Goal: Information Seeking & Learning: Learn about a topic

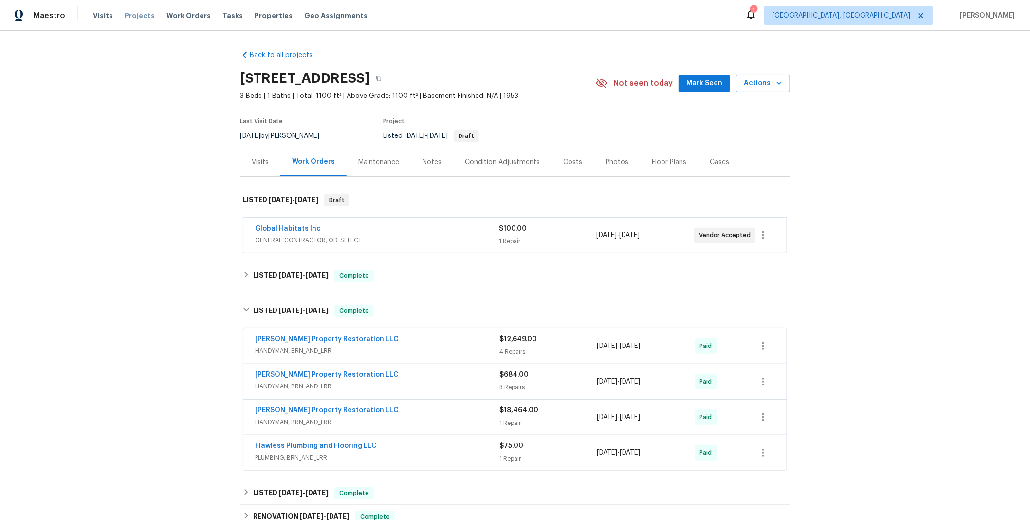
click at [130, 17] on span "Projects" at bounding box center [140, 16] width 30 height 10
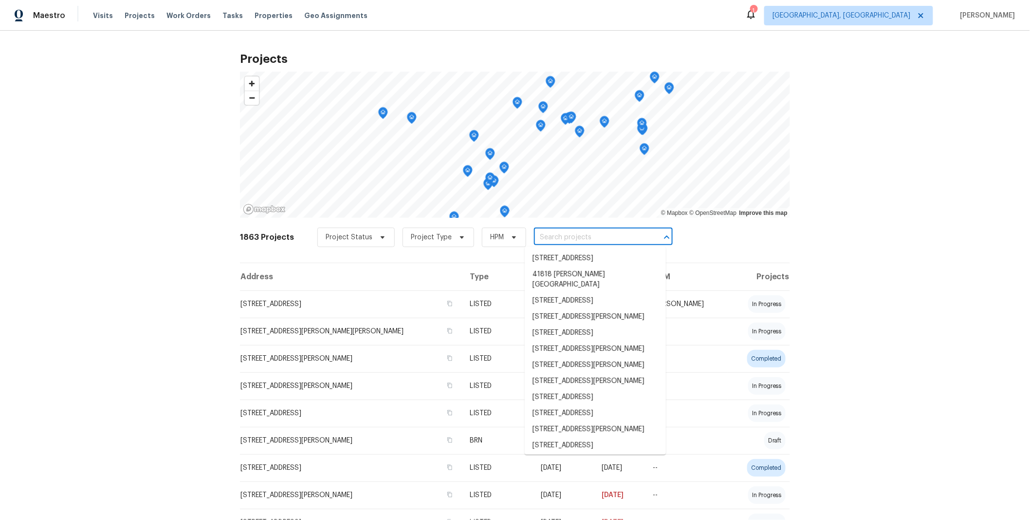
click at [562, 241] on input "text" at bounding box center [590, 237] width 112 height 15
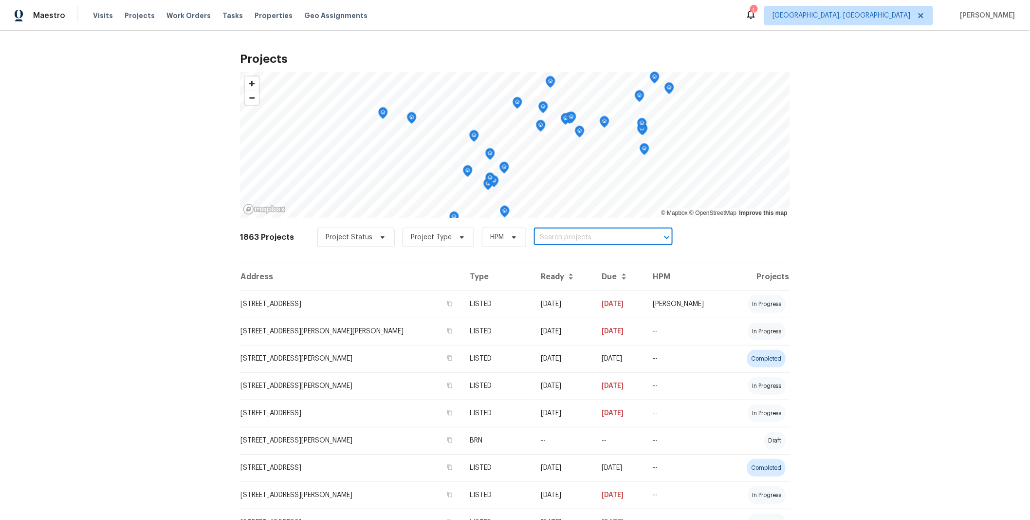
paste input "[STREET_ADDRESS]"
type input "[STREET_ADDRESS]"
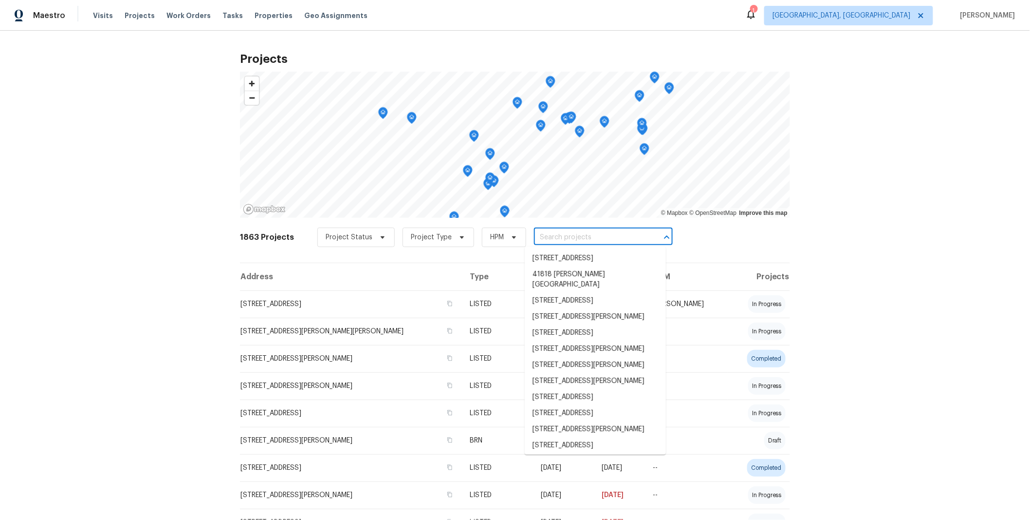
click at [541, 240] on input "text" at bounding box center [590, 237] width 112 height 15
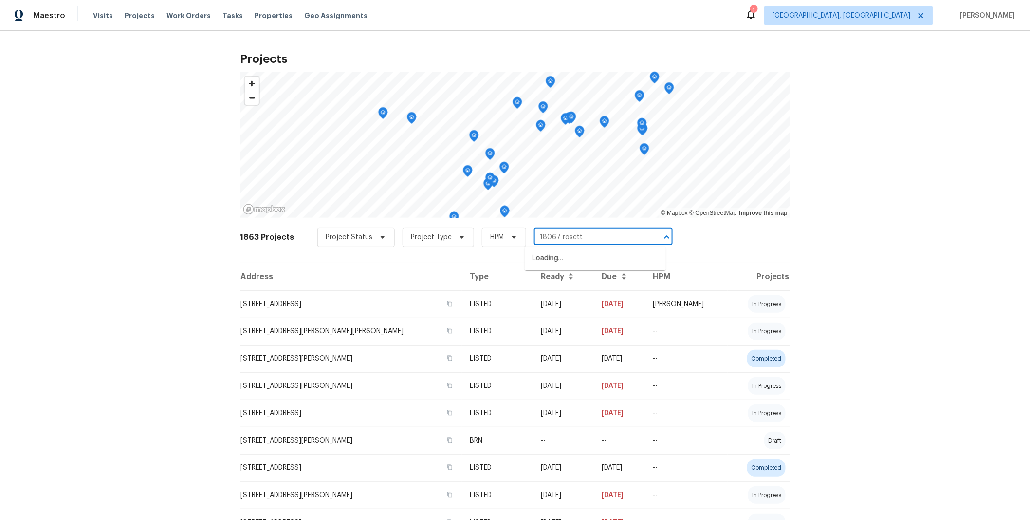
type input "18067 rosetta"
click at [598, 261] on li "[STREET_ADDRESS]" at bounding box center [595, 258] width 141 height 16
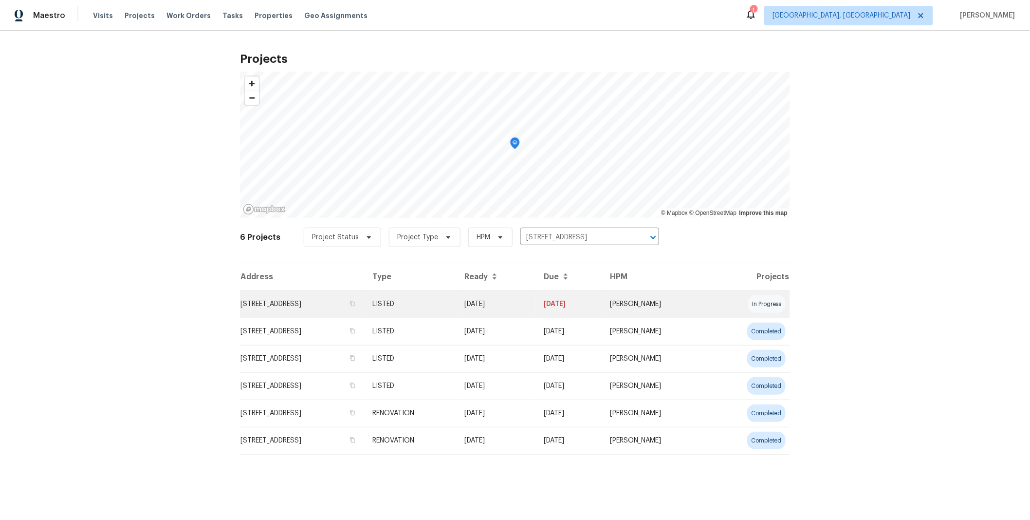
click at [536, 308] on td "[DATE]" at bounding box center [496, 303] width 79 height 27
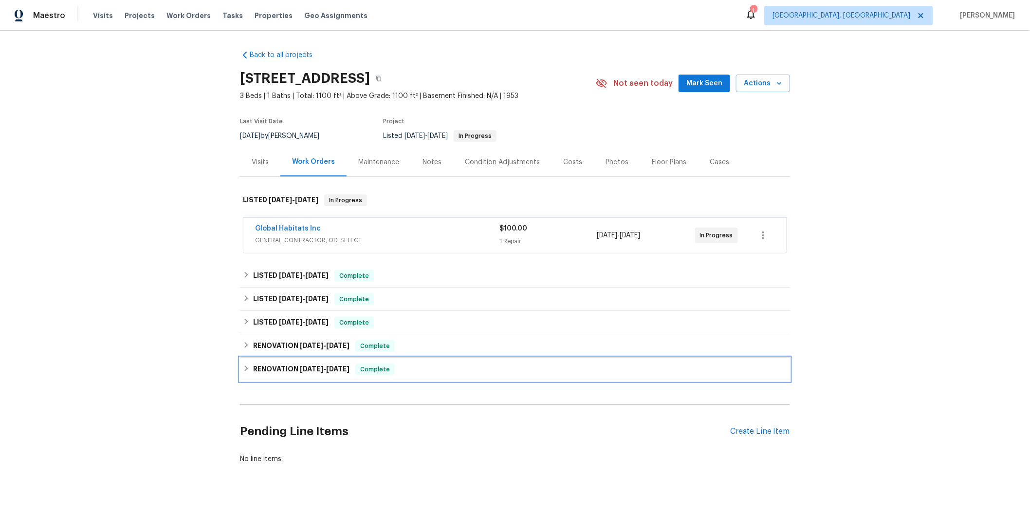
click at [472, 367] on div "RENOVATION [DATE] - [DATE] Complete" at bounding box center [515, 369] width 544 height 12
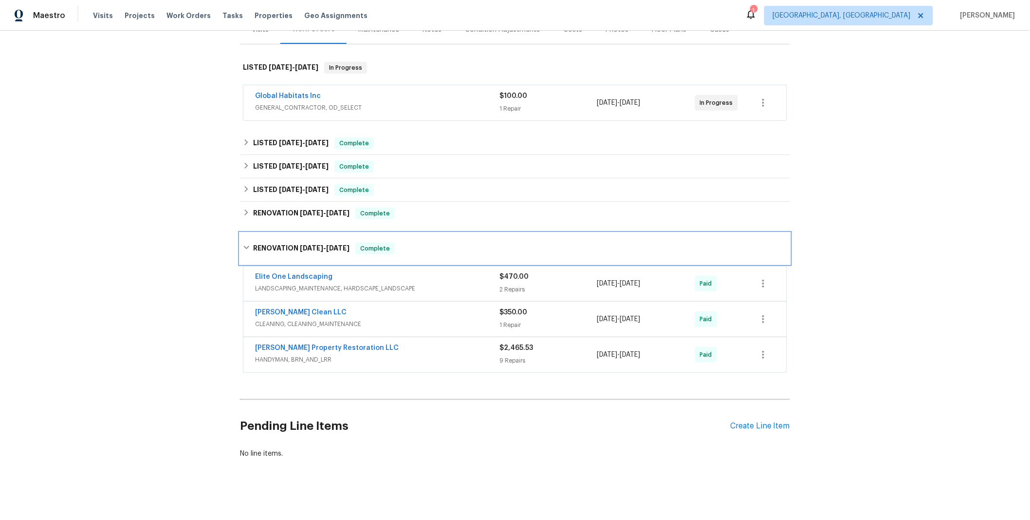
scroll to position [145, 0]
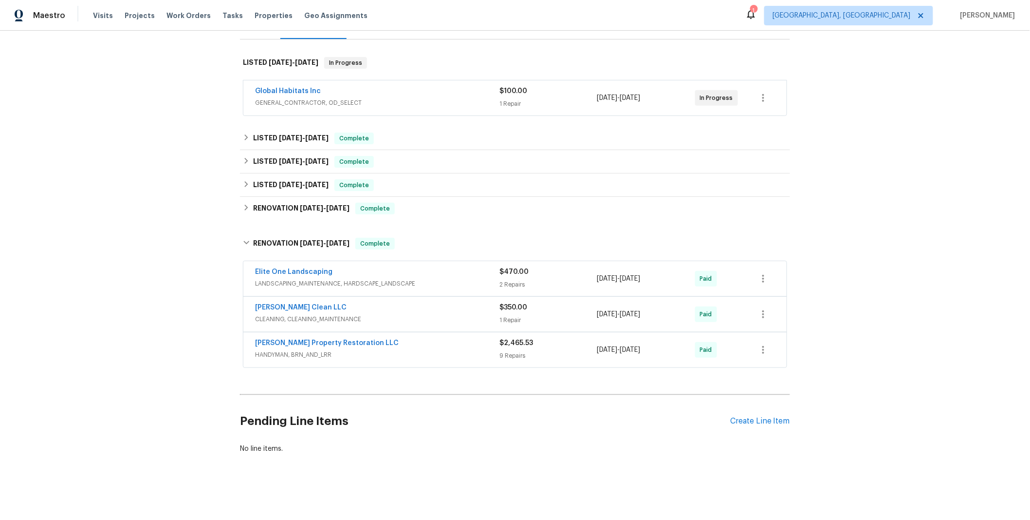
click at [453, 350] on span "HANDYMAN, BRN_AND_LRR" at bounding box center [377, 355] width 244 height 10
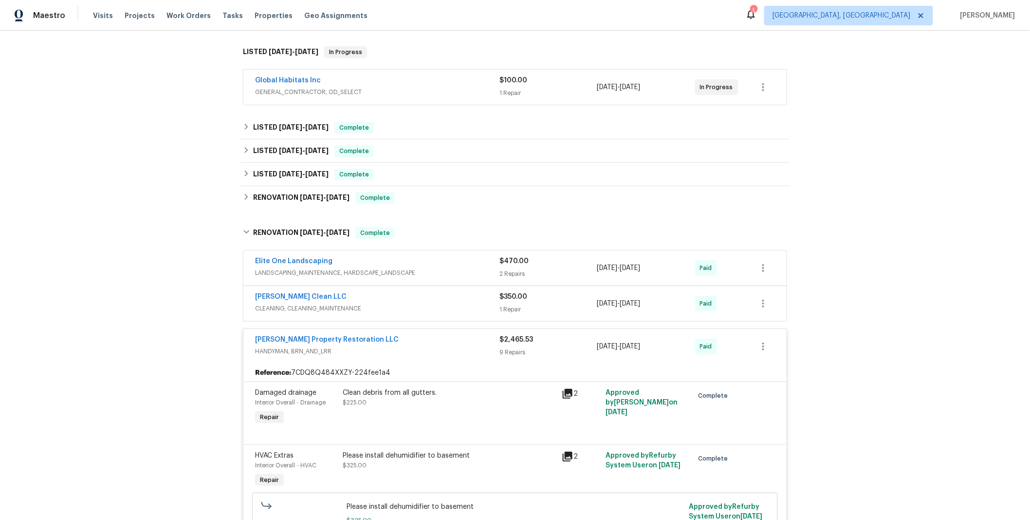
scroll to position [73, 0]
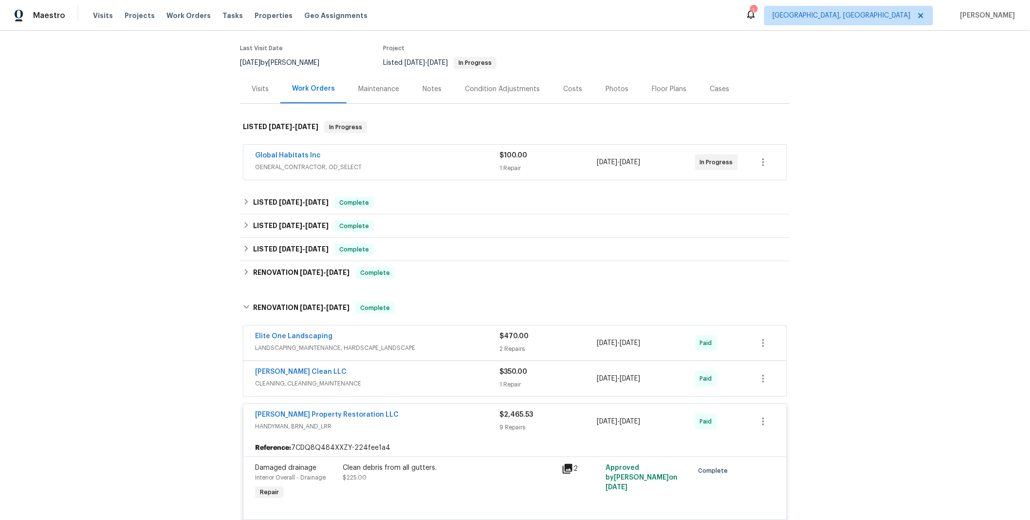
click at [423, 409] on div "[PERSON_NAME] Property Restoration LLC HANDYMAN, BRN_AND_LRR $2,465.53 9 Repair…" at bounding box center [514, 421] width 543 height 35
click at [420, 307] on div "RENOVATION [DATE] - [DATE] Complete" at bounding box center [515, 308] width 544 height 12
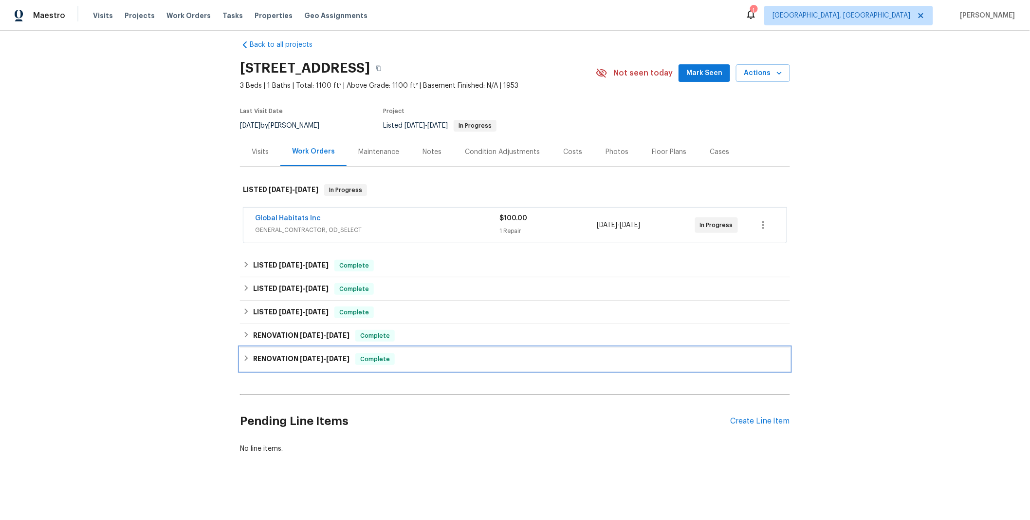
scroll to position [18, 0]
click at [408, 330] on div "RENOVATION [DATE] - [DATE] Complete" at bounding box center [515, 336] width 544 height 12
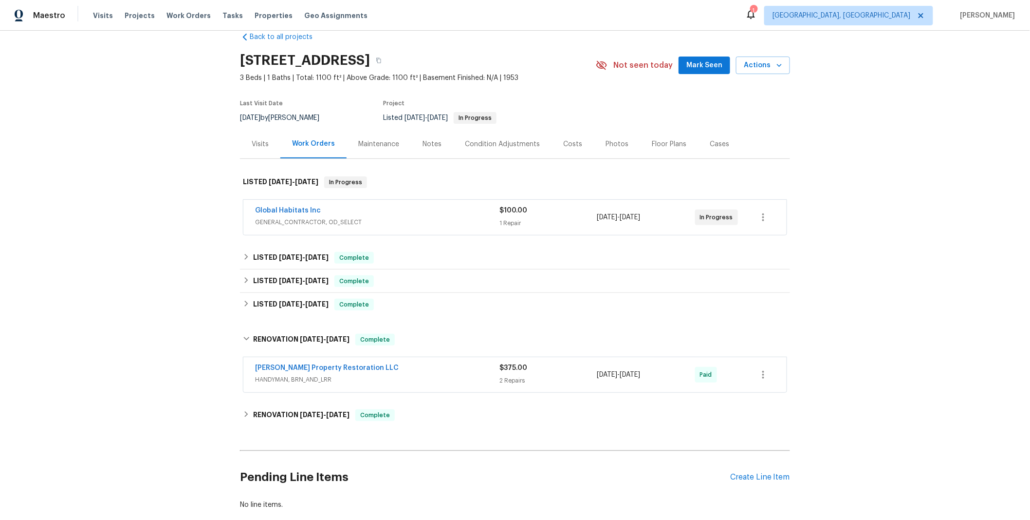
click at [437, 381] on span "HANDYMAN, BRN_AND_LRR" at bounding box center [377, 379] width 244 height 10
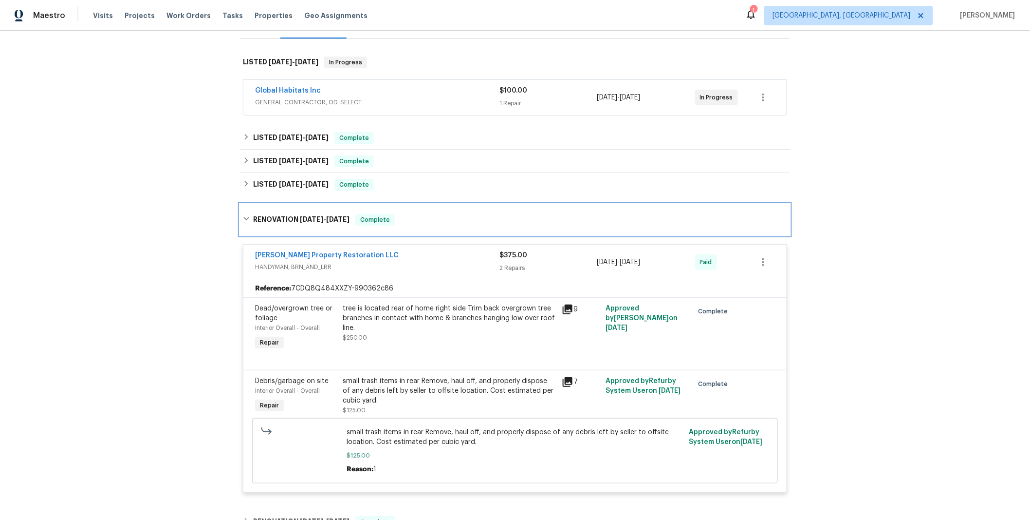
click at [428, 218] on div "RENOVATION [DATE] - [DATE] Complete" at bounding box center [515, 220] width 544 height 12
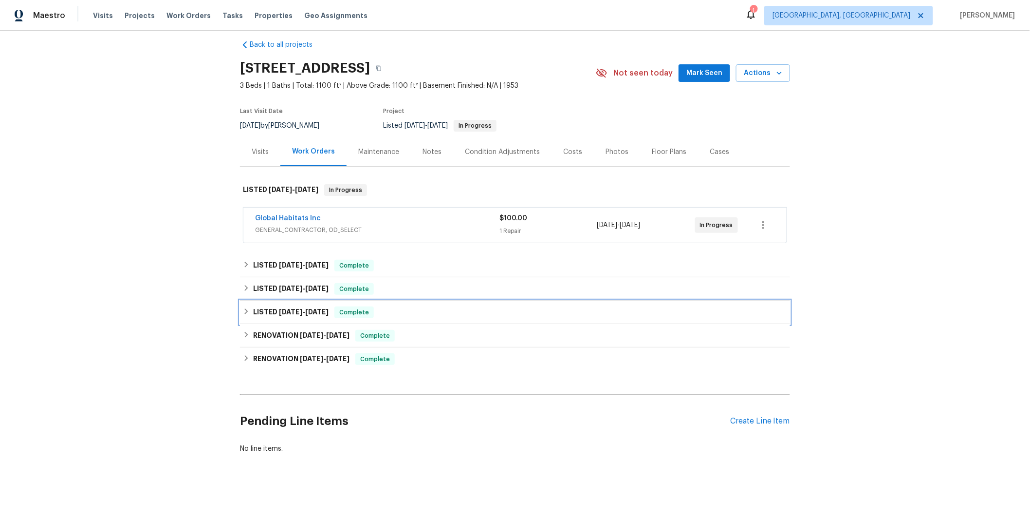
click at [403, 306] on div "LISTED [DATE] - [DATE] Complete" at bounding box center [515, 312] width 544 height 12
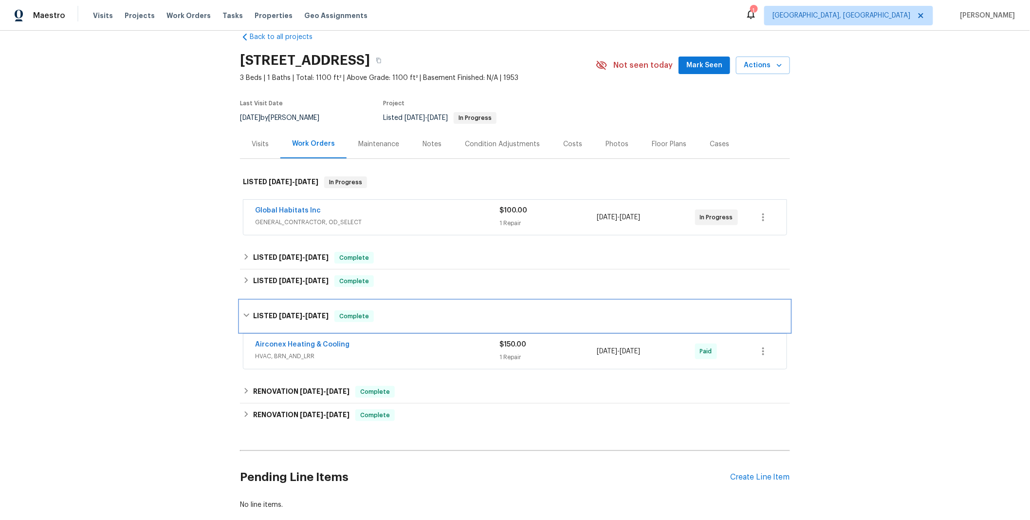
click at [405, 312] on div "LISTED [DATE] - [DATE] Complete" at bounding box center [515, 316] width 544 height 12
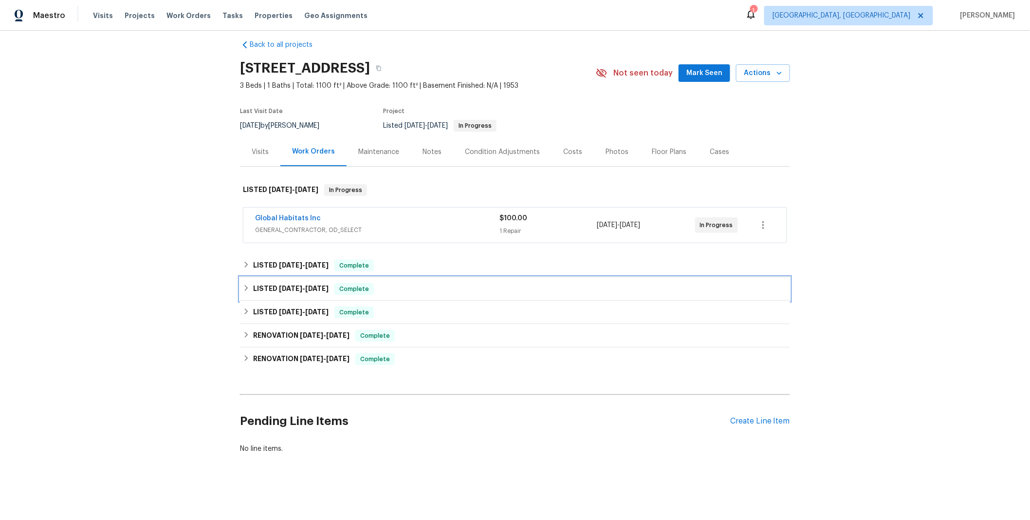
click at [409, 283] on div "LISTED [DATE] - [DATE] Complete" at bounding box center [515, 289] width 544 height 12
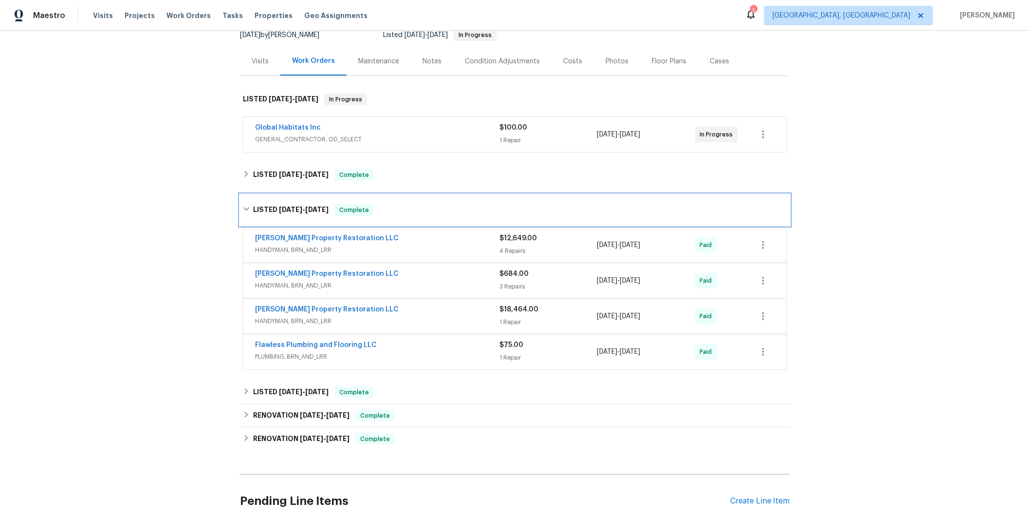
scroll to position [149, 0]
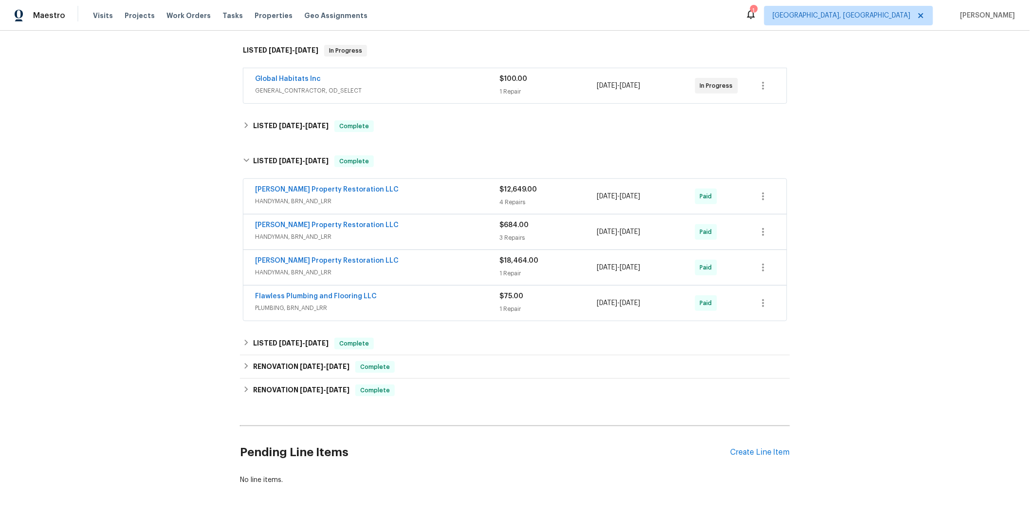
click at [445, 202] on span "HANDYMAN, BRN_AND_LRR" at bounding box center [377, 201] width 244 height 10
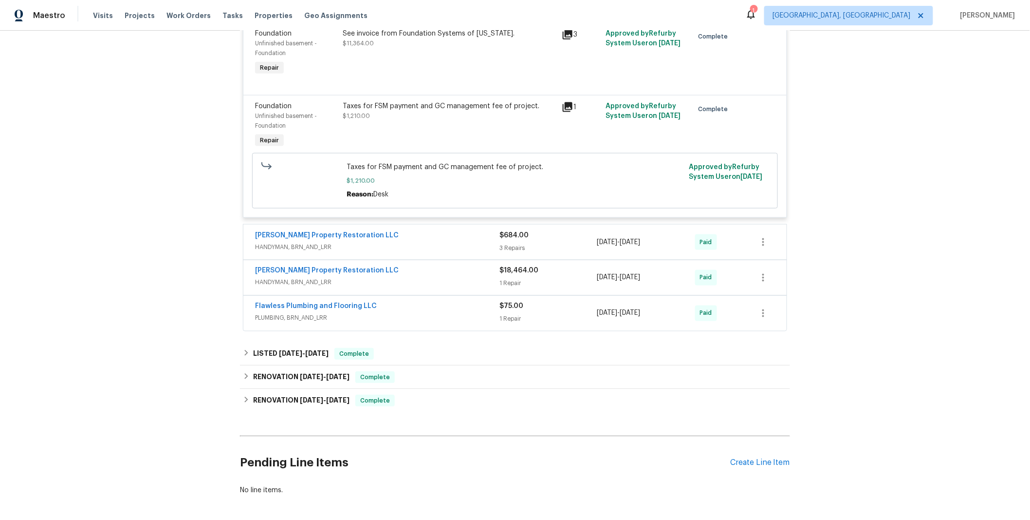
scroll to position [536, 0]
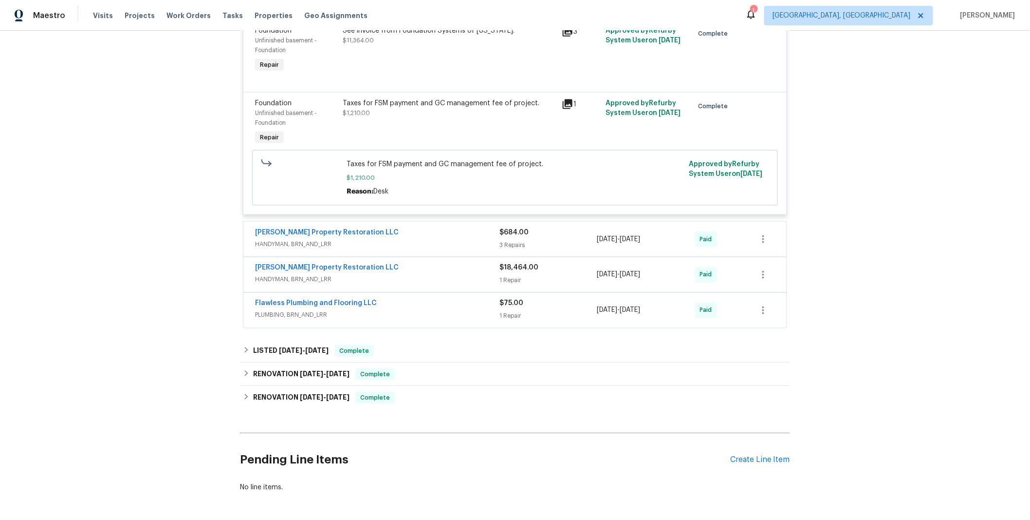
click at [439, 279] on span "HANDYMAN, BRN_AND_LRR" at bounding box center [377, 280] width 244 height 10
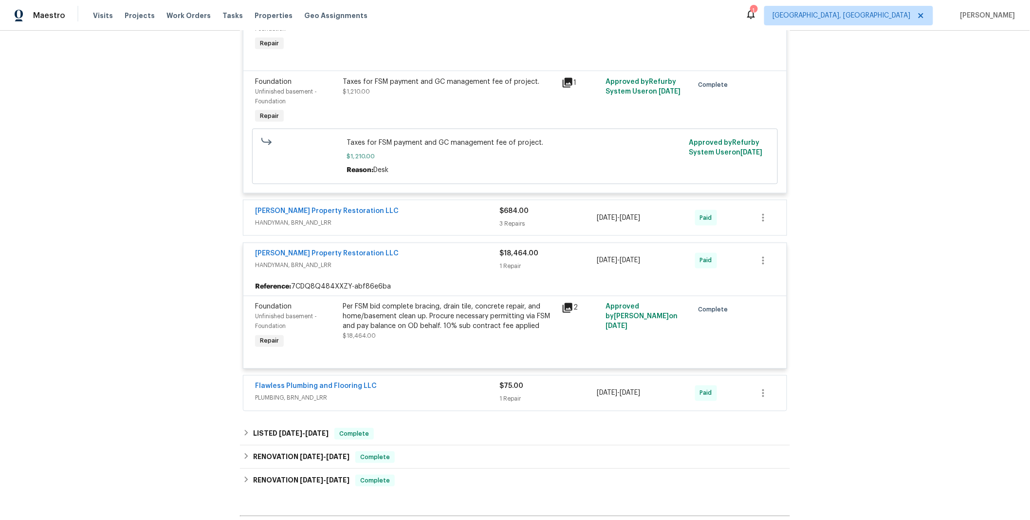
scroll to position [577, 0]
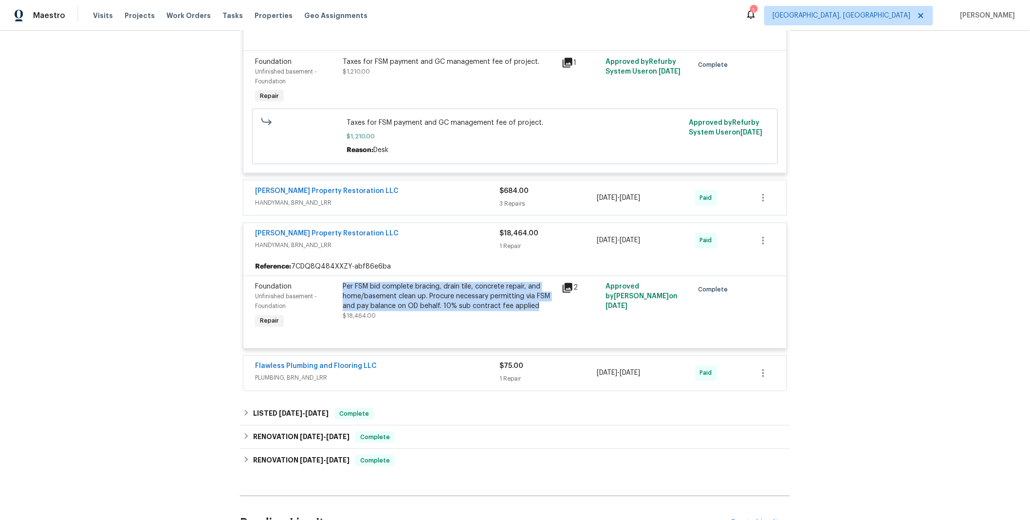
drag, startPoint x: 536, startPoint y: 311, endPoint x: 340, endPoint y: 293, distance: 196.1
click at [343, 293] on div "Per FSM bid complete bracing, drain tile, concrete repair, and home/basement cl…" at bounding box center [449, 296] width 213 height 29
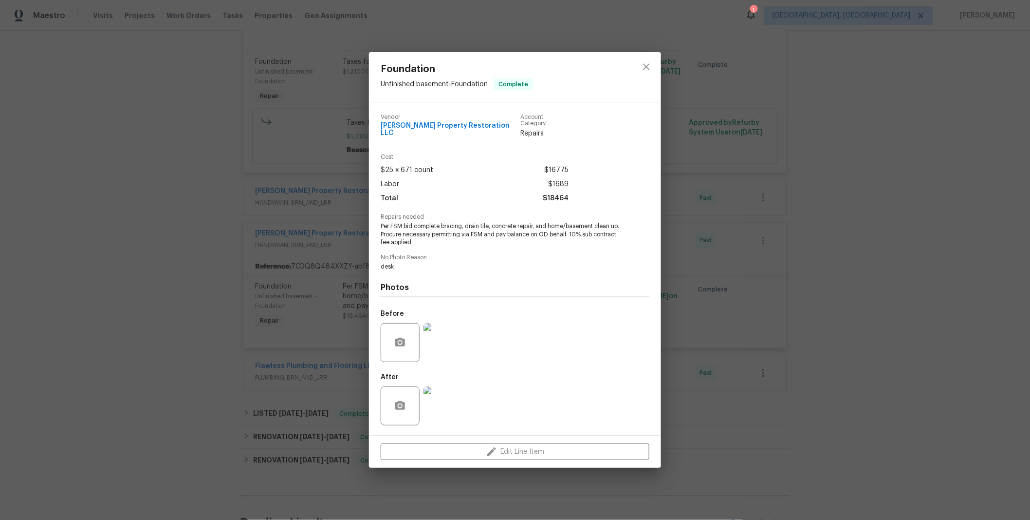
drag, startPoint x: 351, startPoint y: 291, endPoint x: 381, endPoint y: 222, distance: 75.6
click at [381, 222] on div "Foundation Unfinished basement - Foundation Complete Vendor [PERSON_NAME] Prope…" at bounding box center [515, 260] width 1030 height 520
drag, startPoint x: 381, startPoint y: 223, endPoint x: 413, endPoint y: 236, distance: 34.5
click at [413, 236] on span "Per FSM bid complete bracing, drain tile, concrete repair, and home/basement cl…" at bounding box center [502, 234] width 242 height 24
copy span "Per FSM bid complete bracing, drain tile, concrete repair, and home/basement cl…"
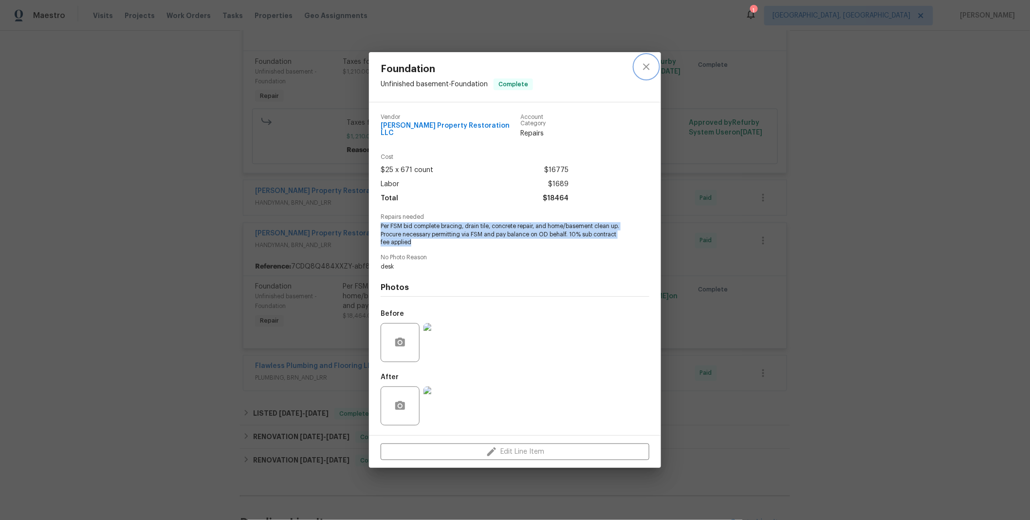
click at [648, 69] on icon "close" at bounding box center [647, 67] width 12 height 12
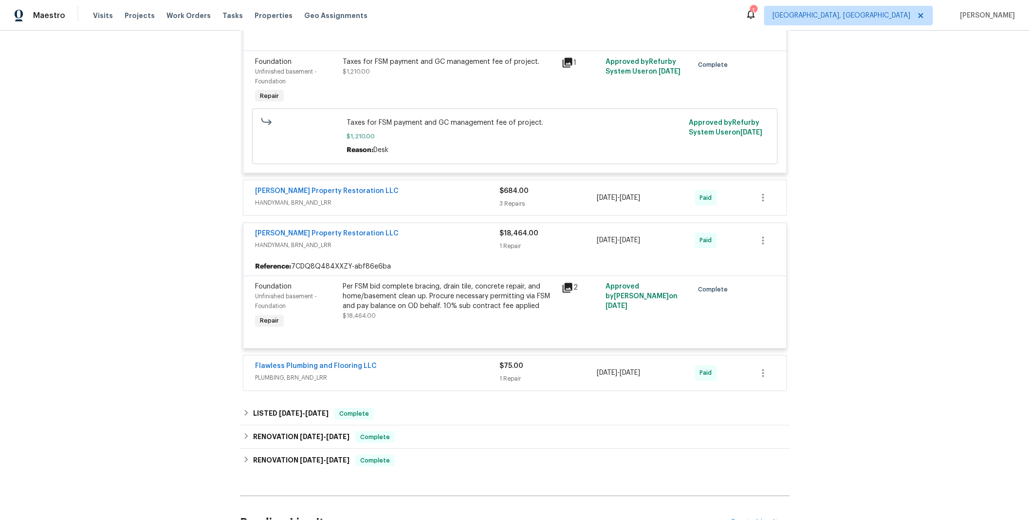
click at [574, 239] on div "$18,464.00" at bounding box center [549, 234] width 98 height 10
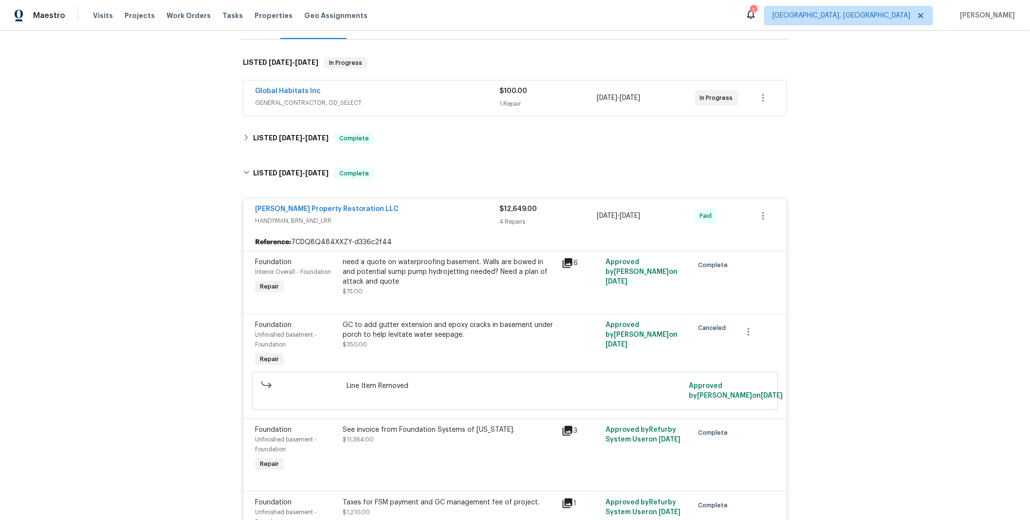
scroll to position [129, 0]
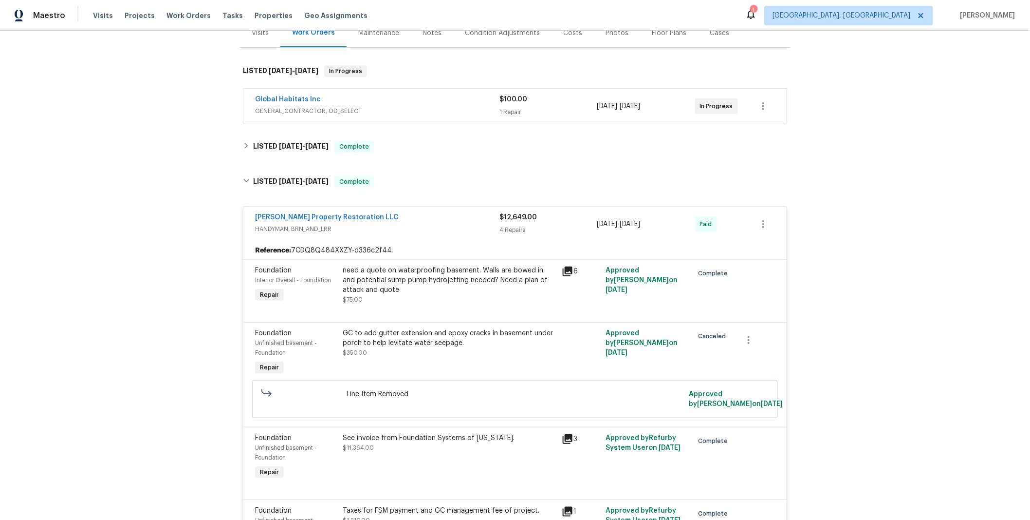
click at [543, 209] on div "[PERSON_NAME] Property Restoration LLC HANDYMAN, BRN_AND_LRR $12,649.00 4 Repai…" at bounding box center [514, 223] width 543 height 35
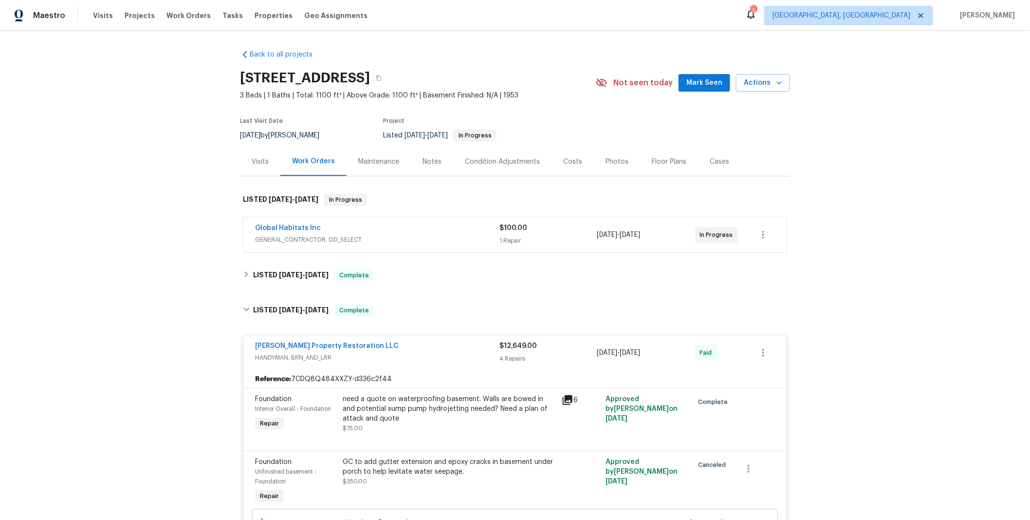
scroll to position [0, 0]
